Goal: Task Accomplishment & Management: Manage account settings

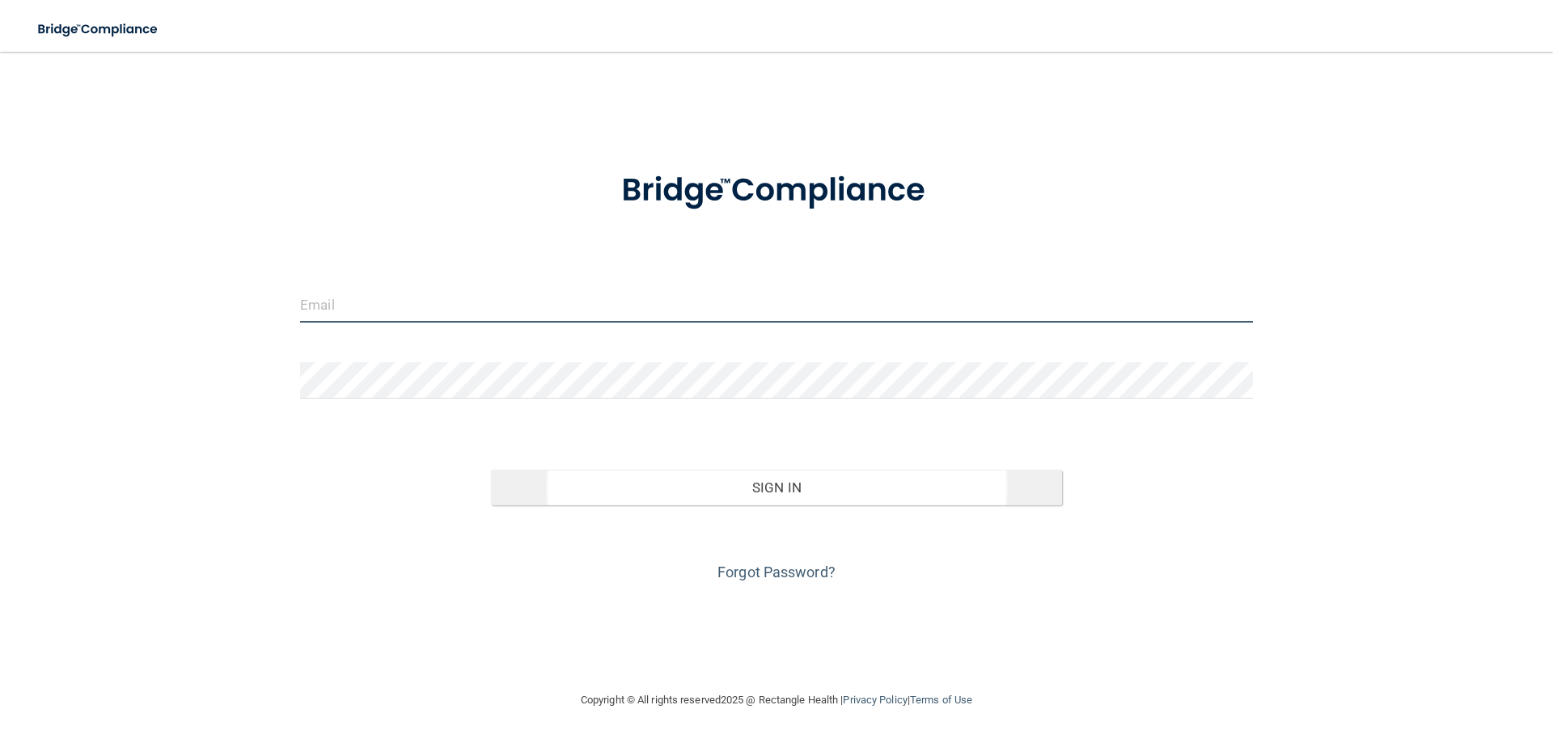
type input "[EMAIL_ADDRESS][DOMAIN_NAME]"
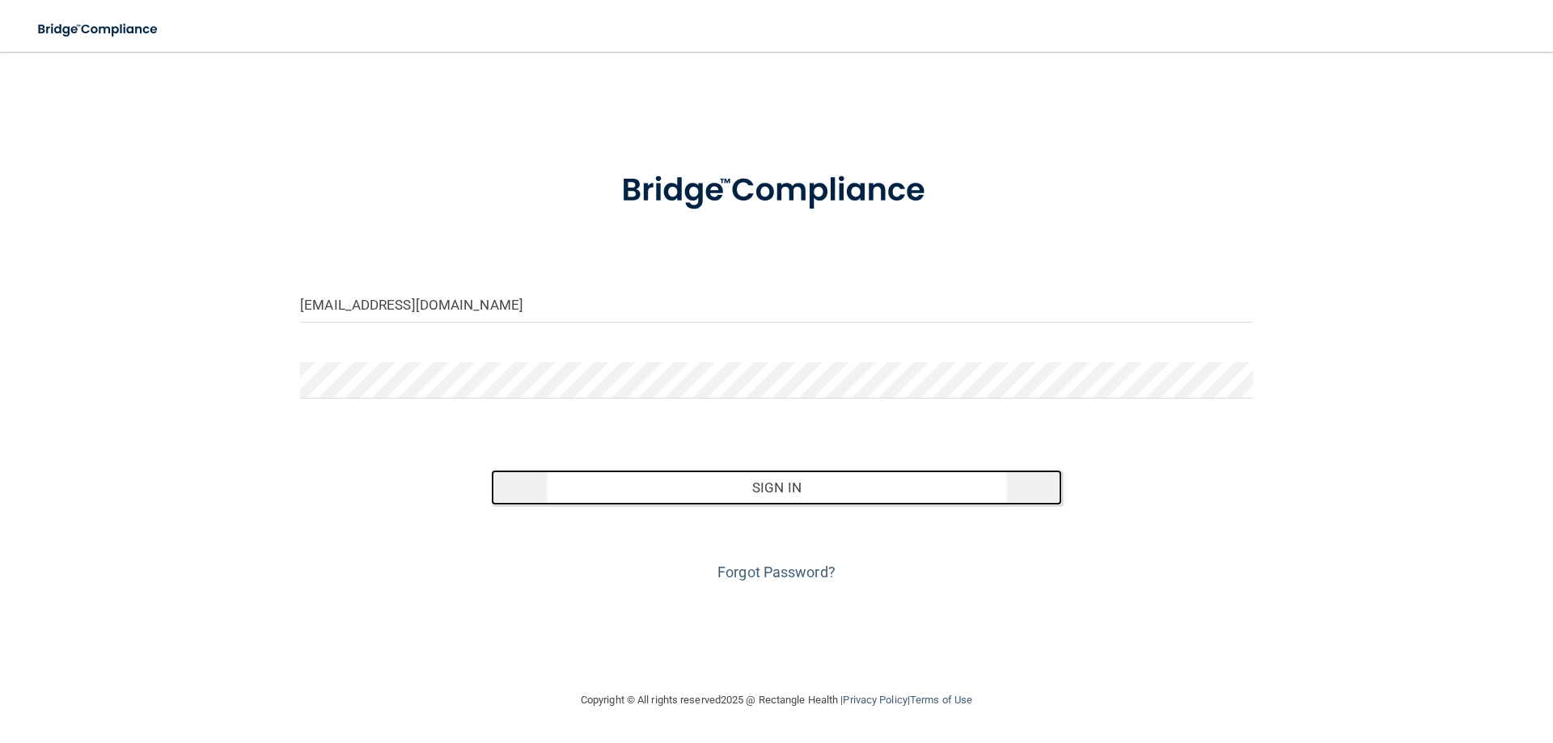
click at [737, 487] on button "Sign In" at bounding box center [777, 488] width 572 height 36
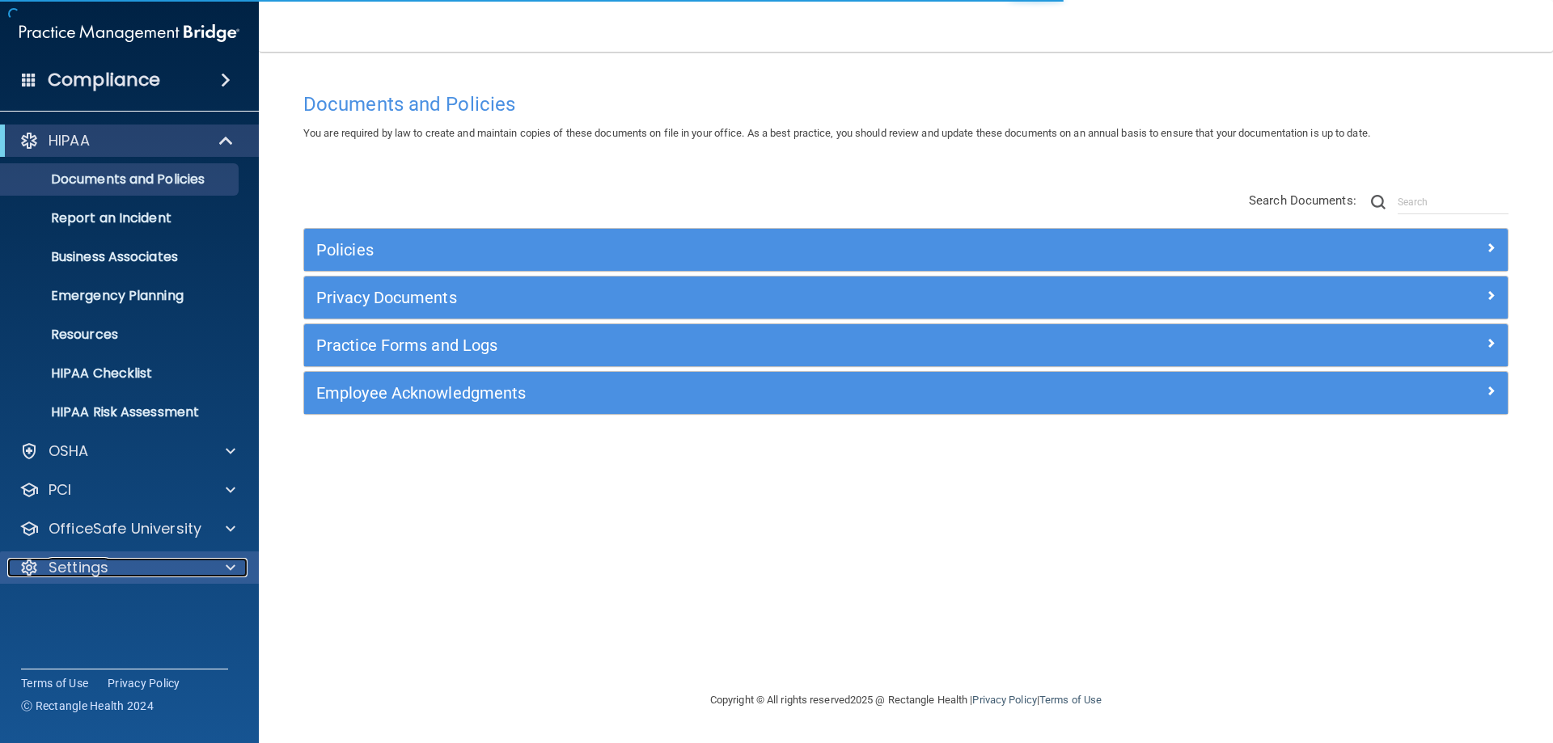
click at [118, 566] on div "Settings" at bounding box center [107, 567] width 201 height 19
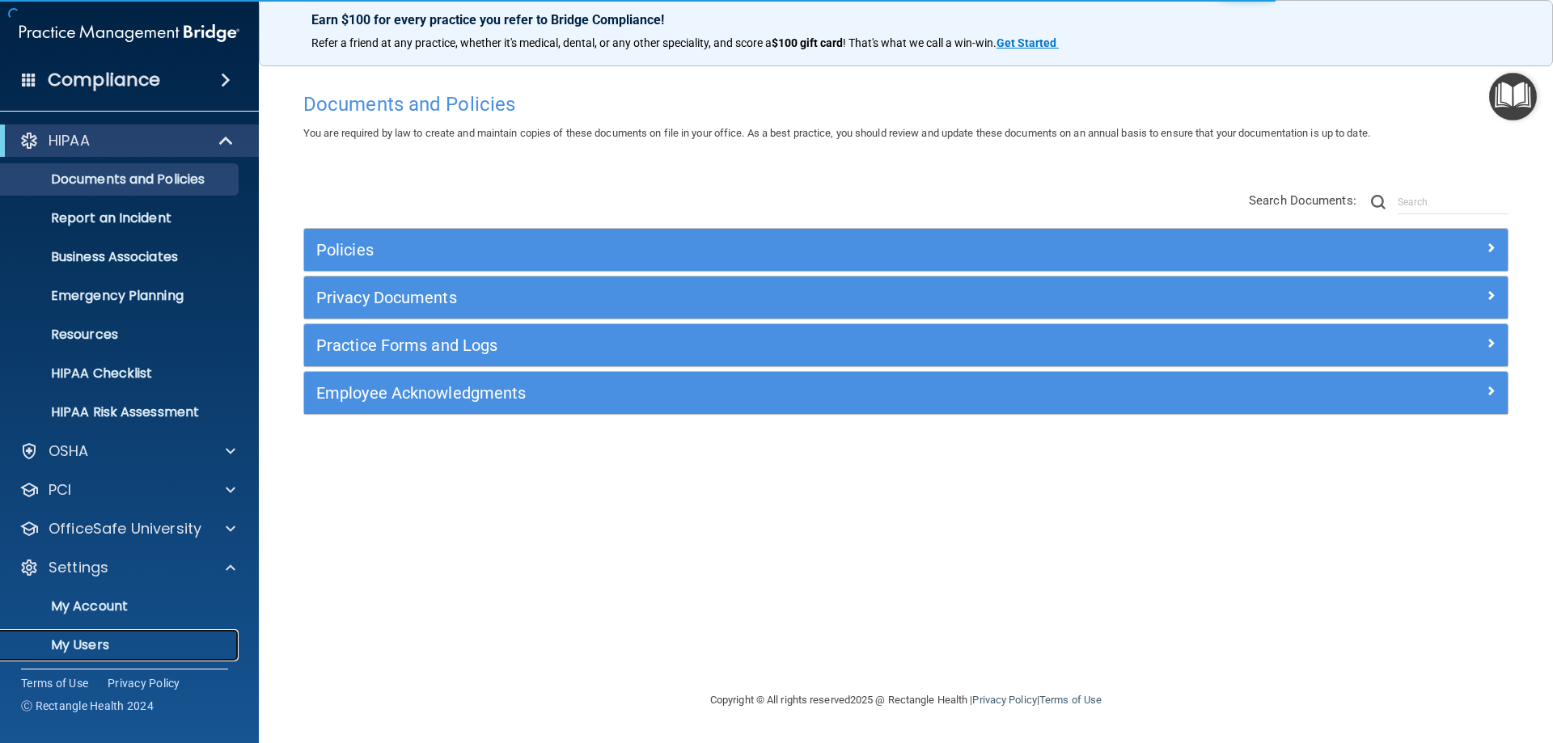
click at [104, 643] on p "My Users" at bounding box center [121, 645] width 221 height 16
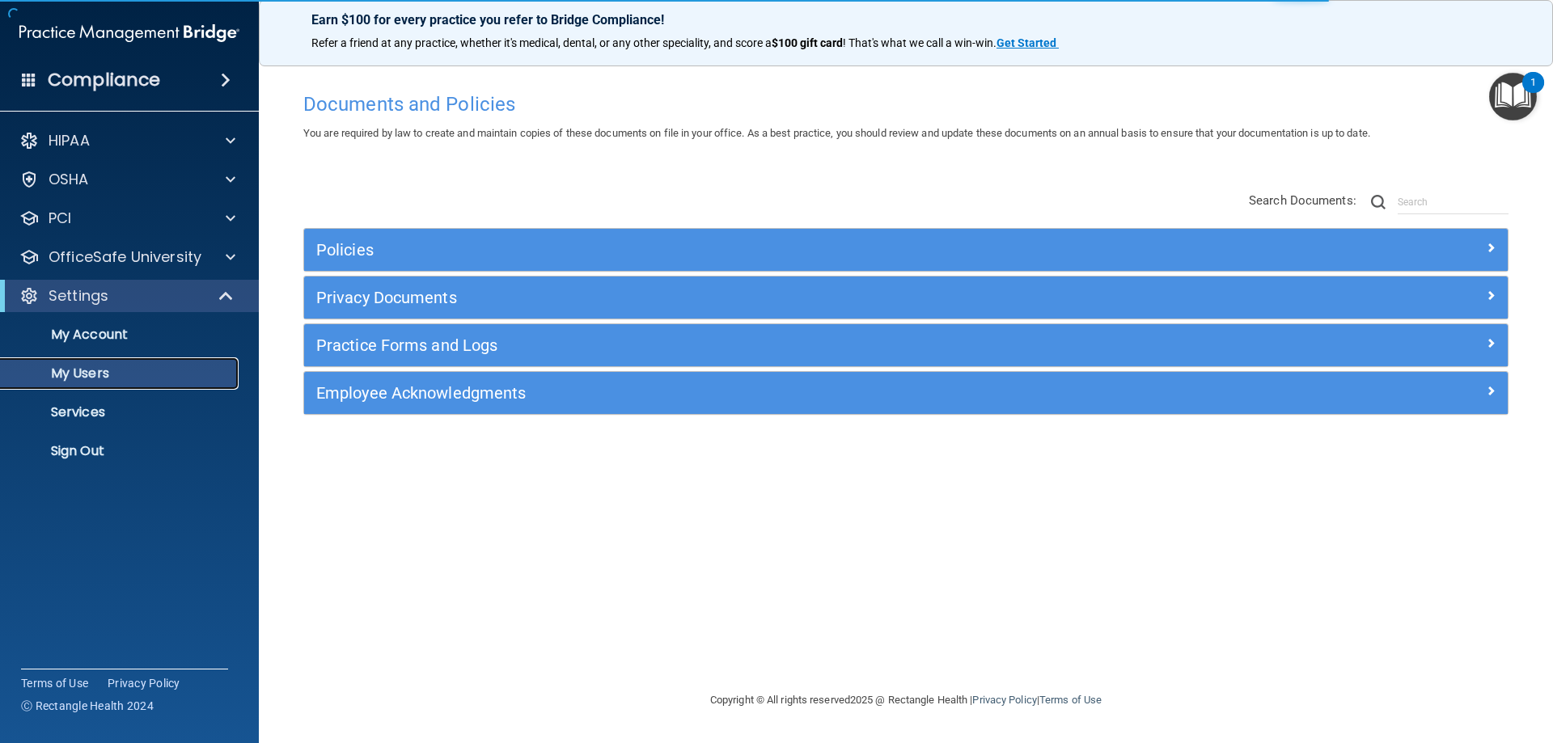
click at [146, 374] on p "My Users" at bounding box center [121, 374] width 221 height 16
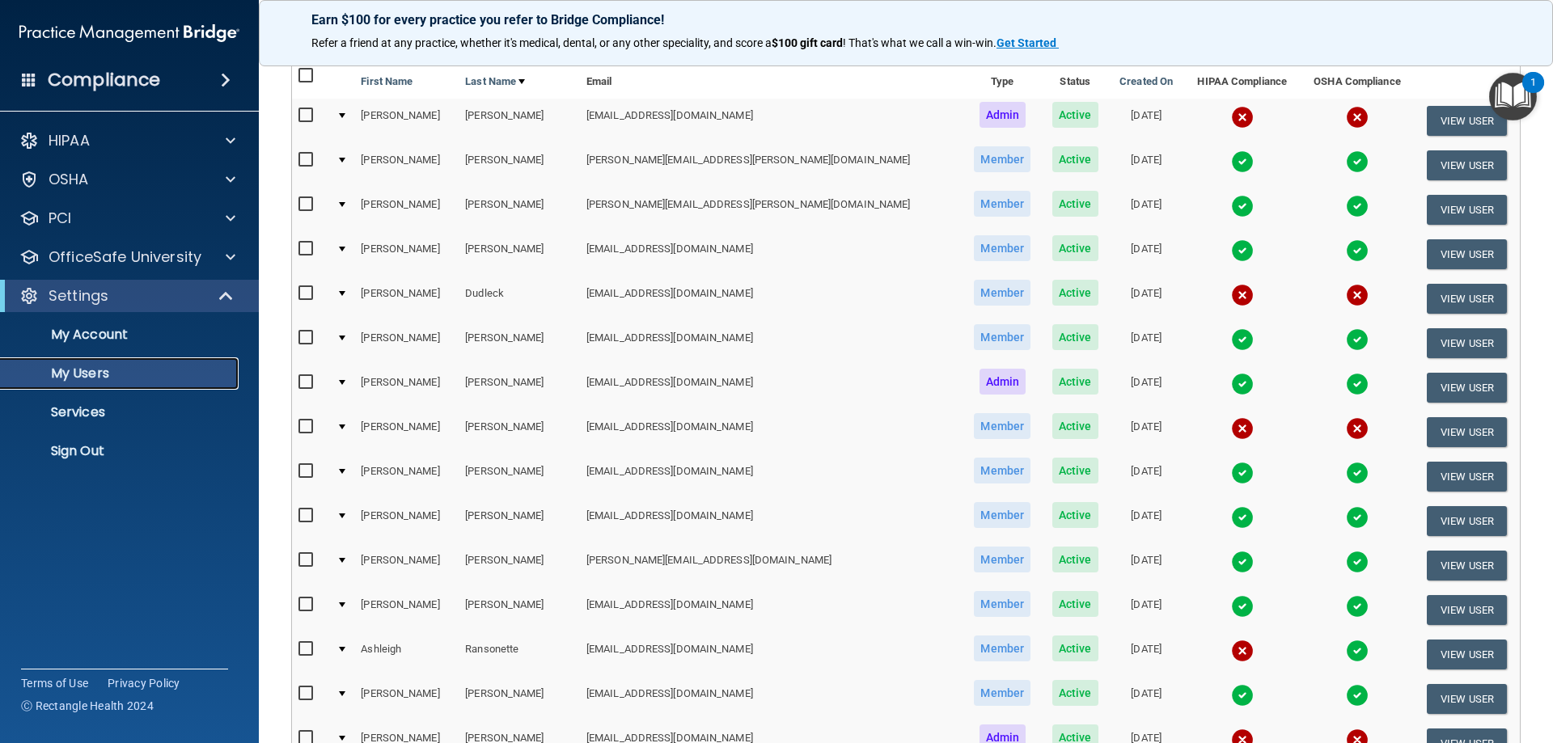
scroll to position [243, 0]
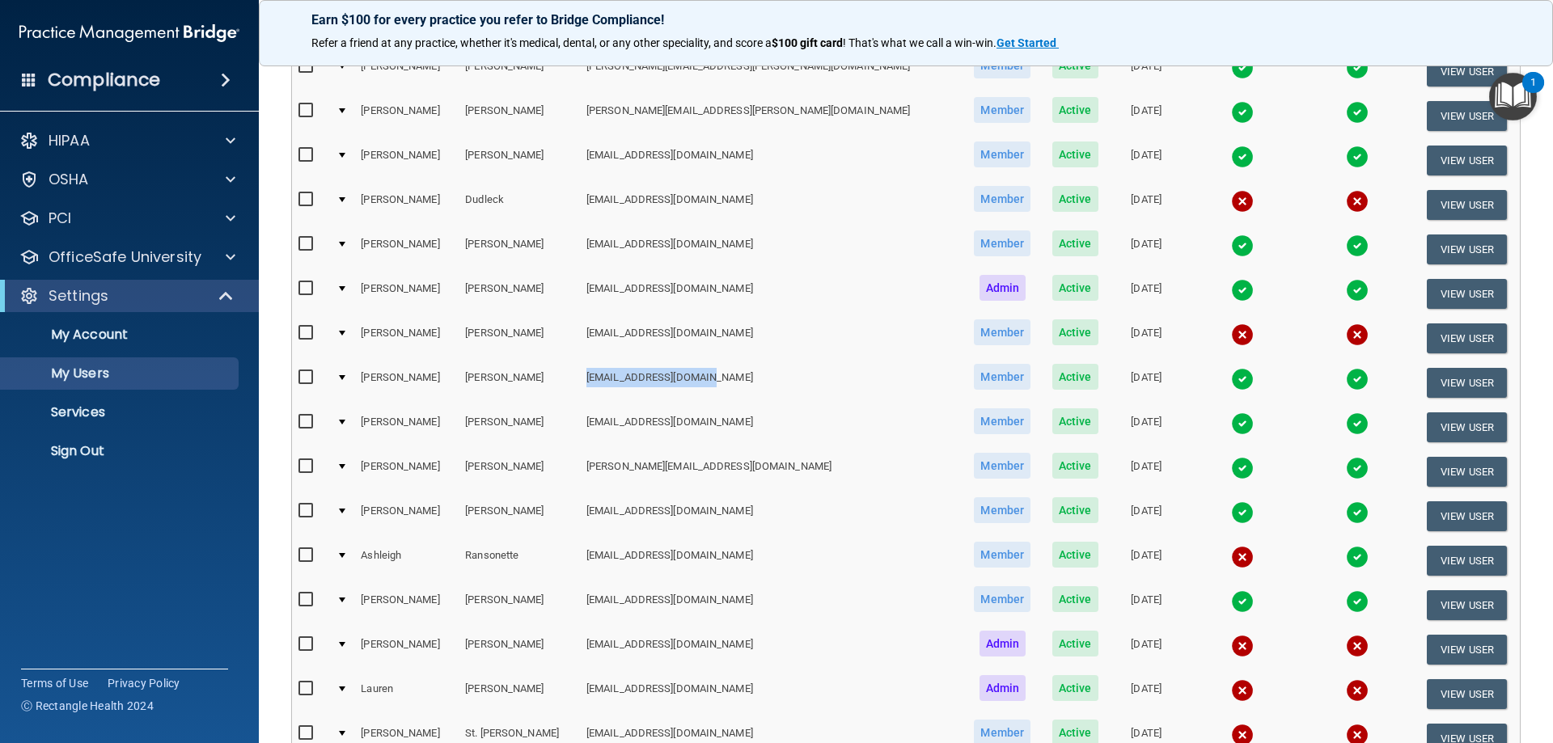
drag, startPoint x: 566, startPoint y: 376, endPoint x: 693, endPoint y: 380, distance: 126.3
click at [693, 380] on td "[EMAIL_ADDRESS][DOMAIN_NAME]" at bounding box center [771, 383] width 383 height 44
copy td "[EMAIL_ADDRESS][DOMAIN_NAME]"
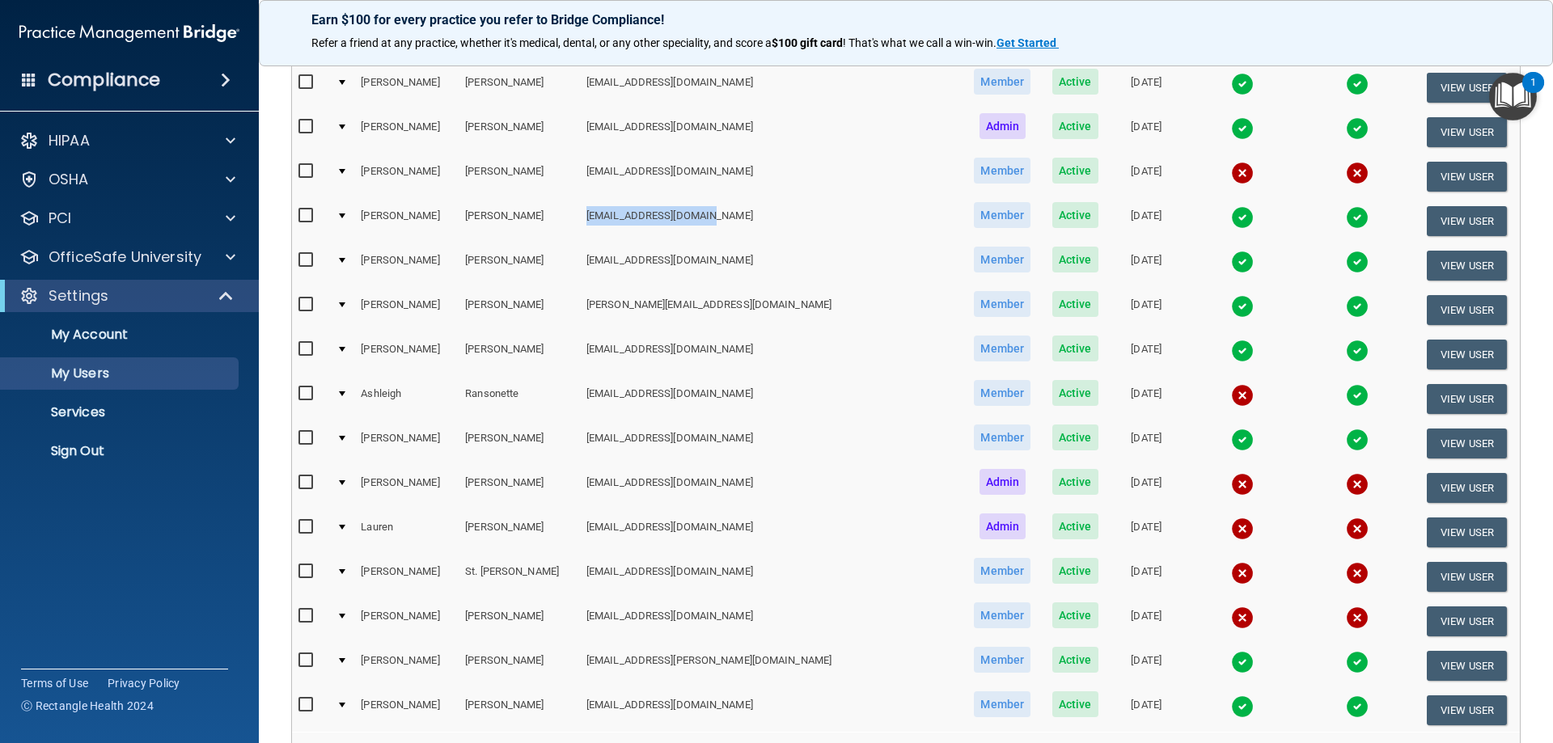
scroll to position [485, 0]
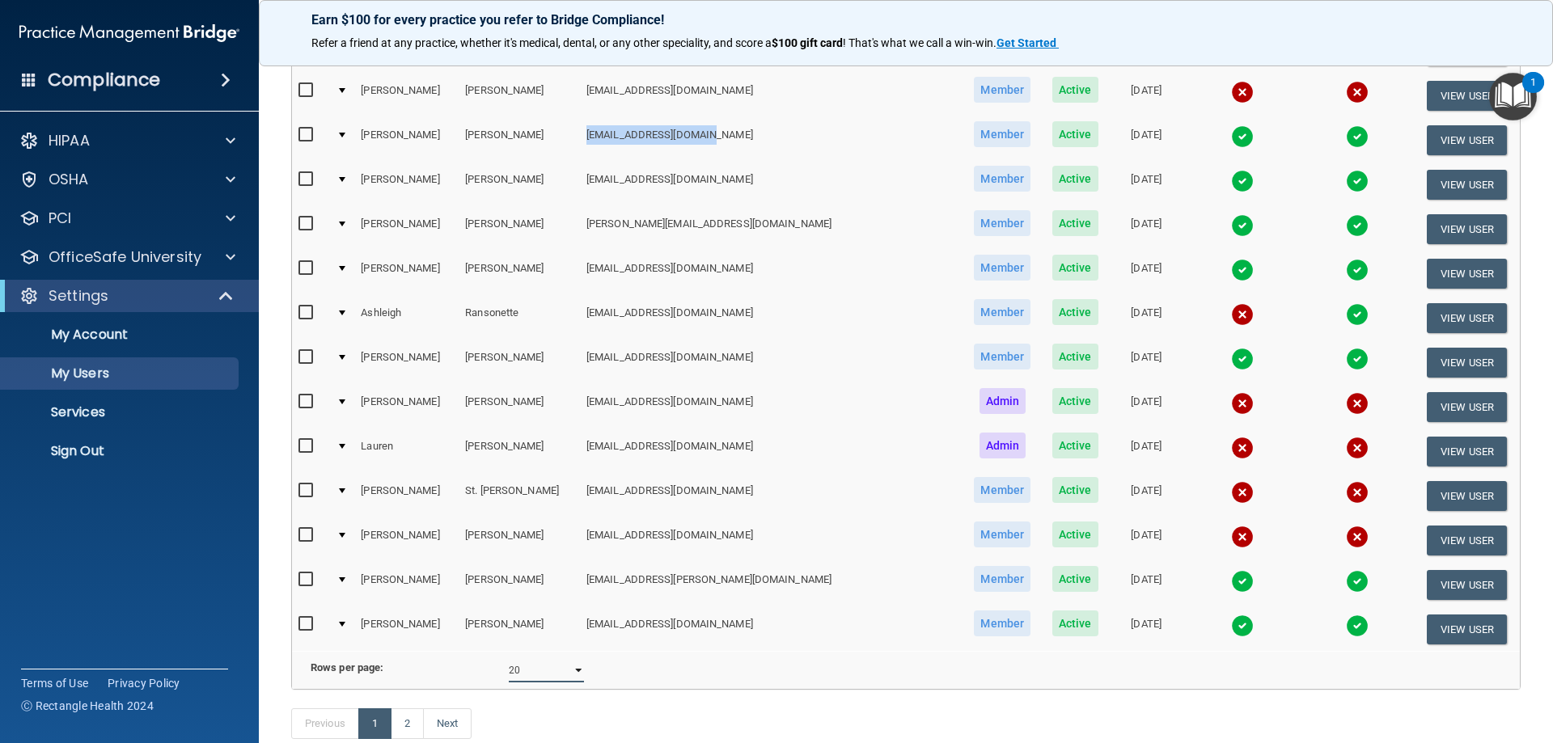
click at [572, 683] on select "10 20 30 40 all" at bounding box center [546, 671] width 75 height 24
select select "21"
click at [509, 671] on select "10 20 30 40 all" at bounding box center [546, 671] width 75 height 24
